Goal: Task Accomplishment & Management: Manage account settings

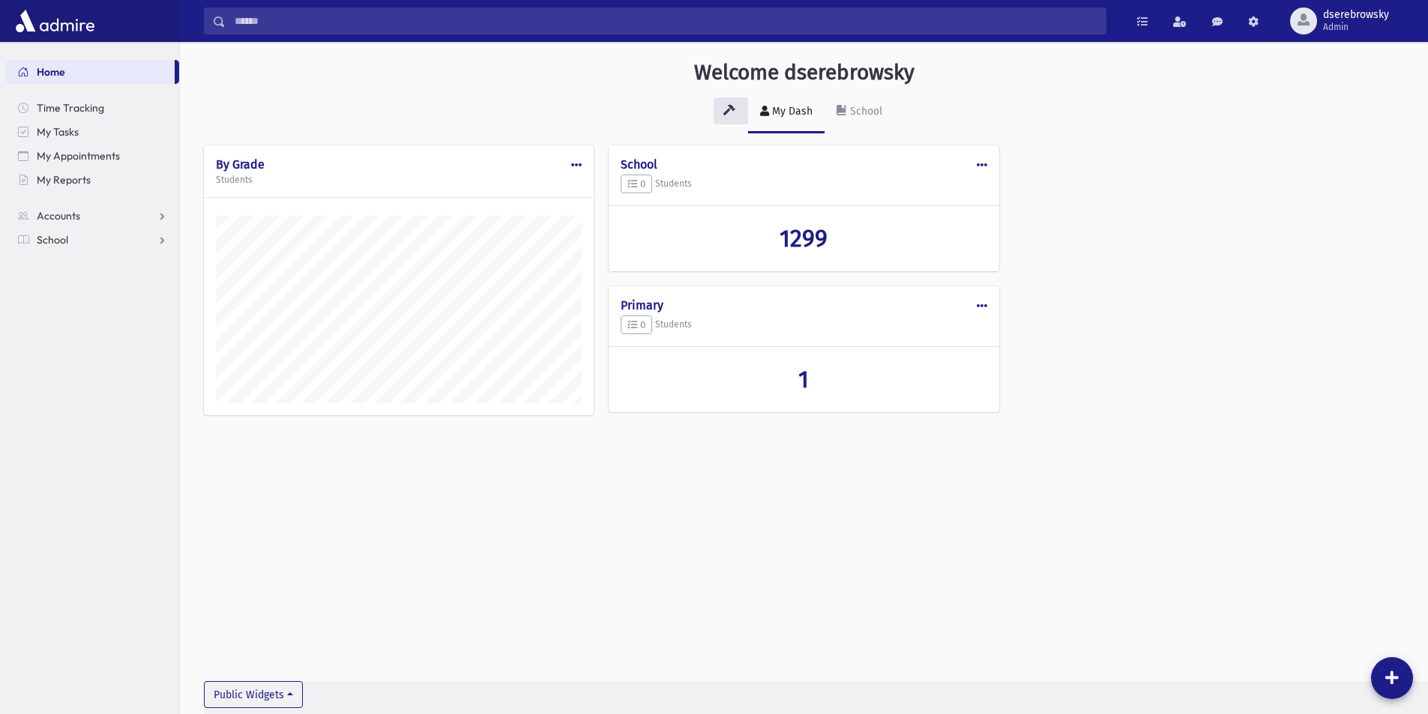
scroll to position [748686, 748144]
click at [986, 305] on span at bounding box center [981, 306] width 10 height 10
click at [943, 372] on button "Delete" at bounding box center [927, 368] width 120 height 28
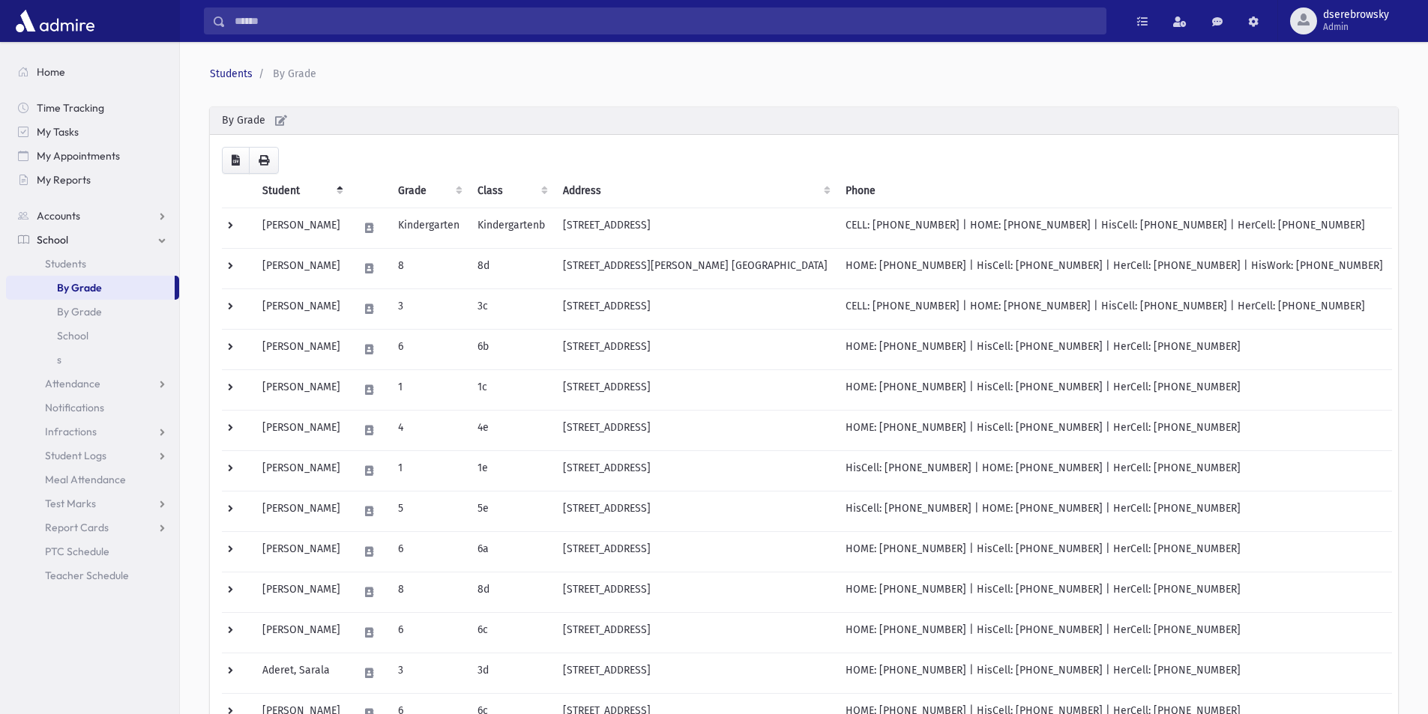
click at [522, 184] on th "Class" at bounding box center [510, 191] width 85 height 34
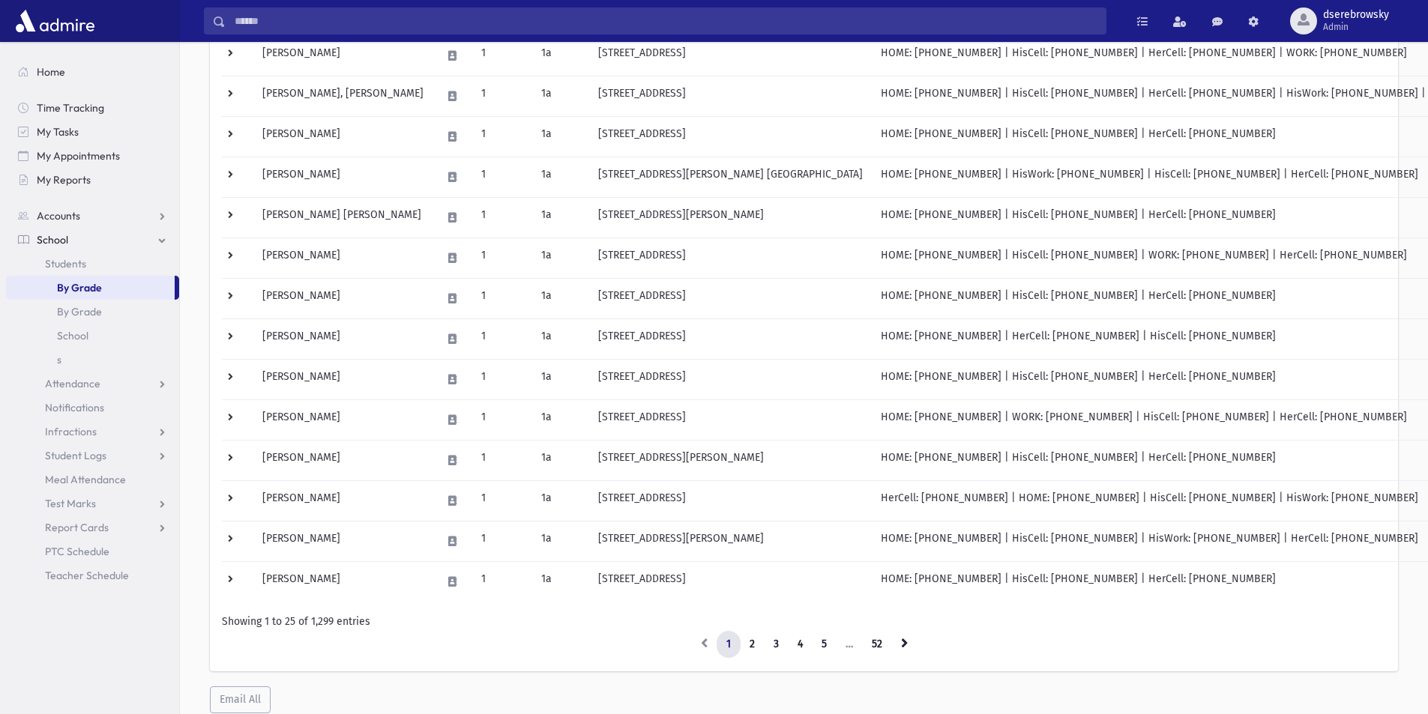
scroll to position [668, 0]
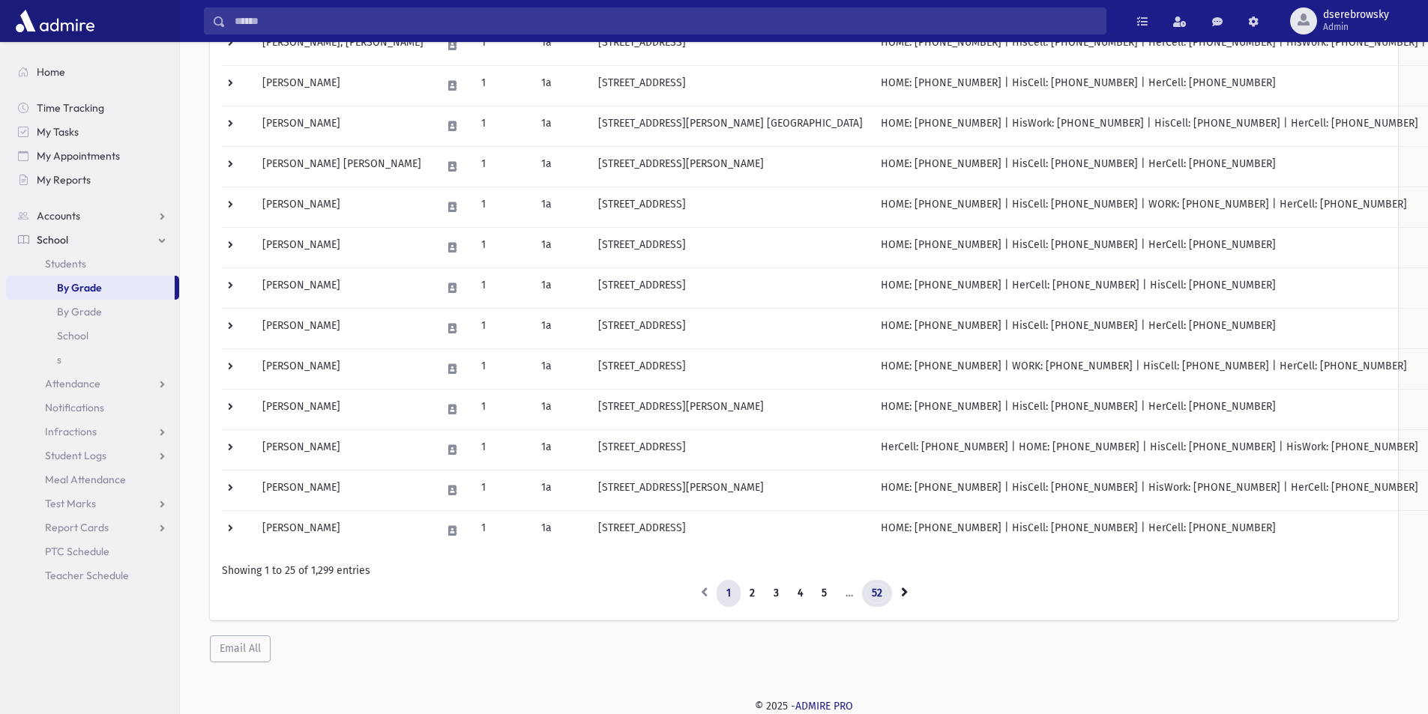
click at [869, 598] on link "52" at bounding box center [877, 593] width 30 height 27
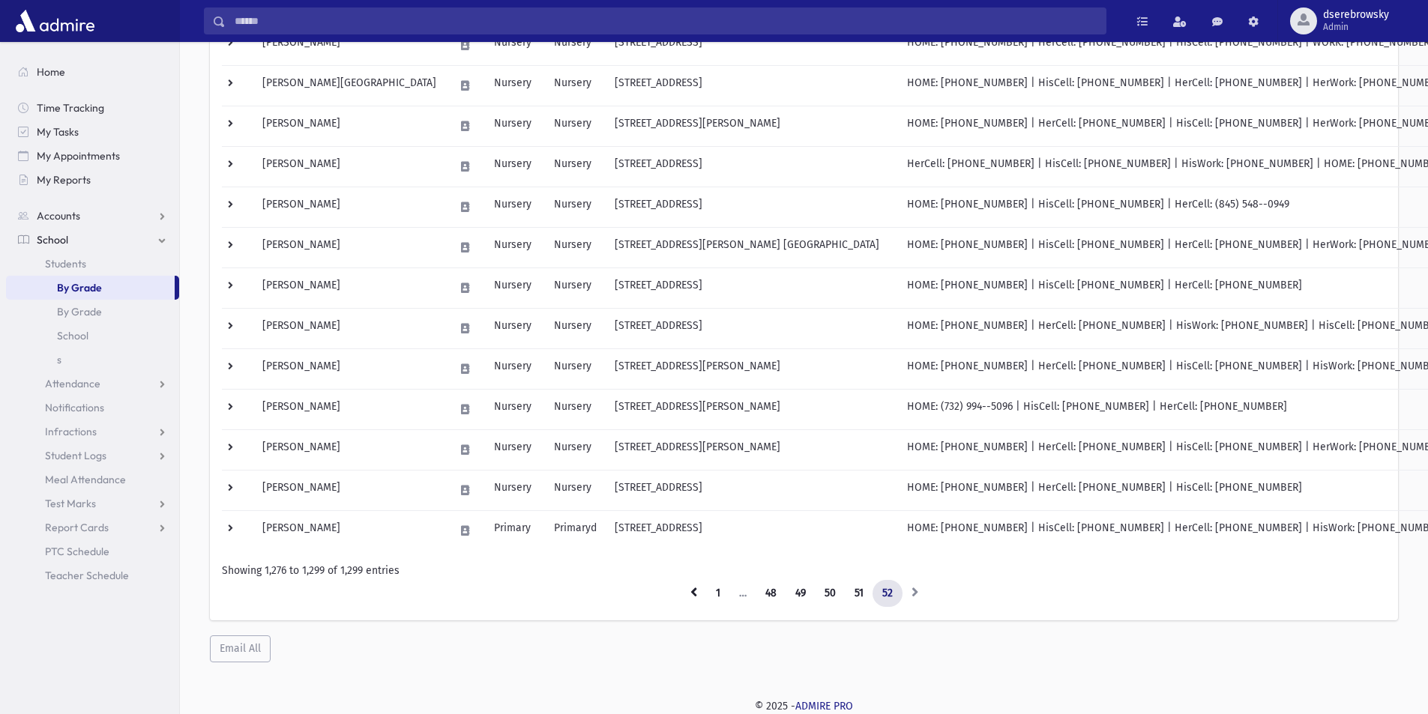
scroll to position [628, 0]
